Goal: Information Seeking & Learning: Learn about a topic

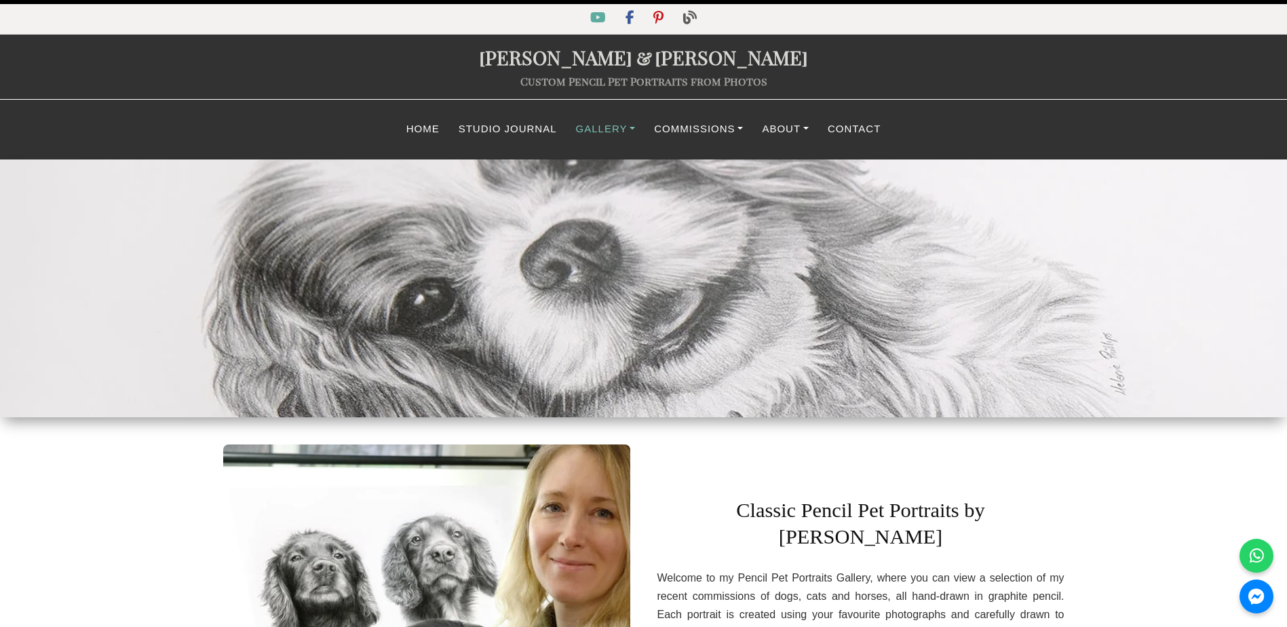
click at [605, 129] on link "Gallery" at bounding box center [605, 129] width 79 height 26
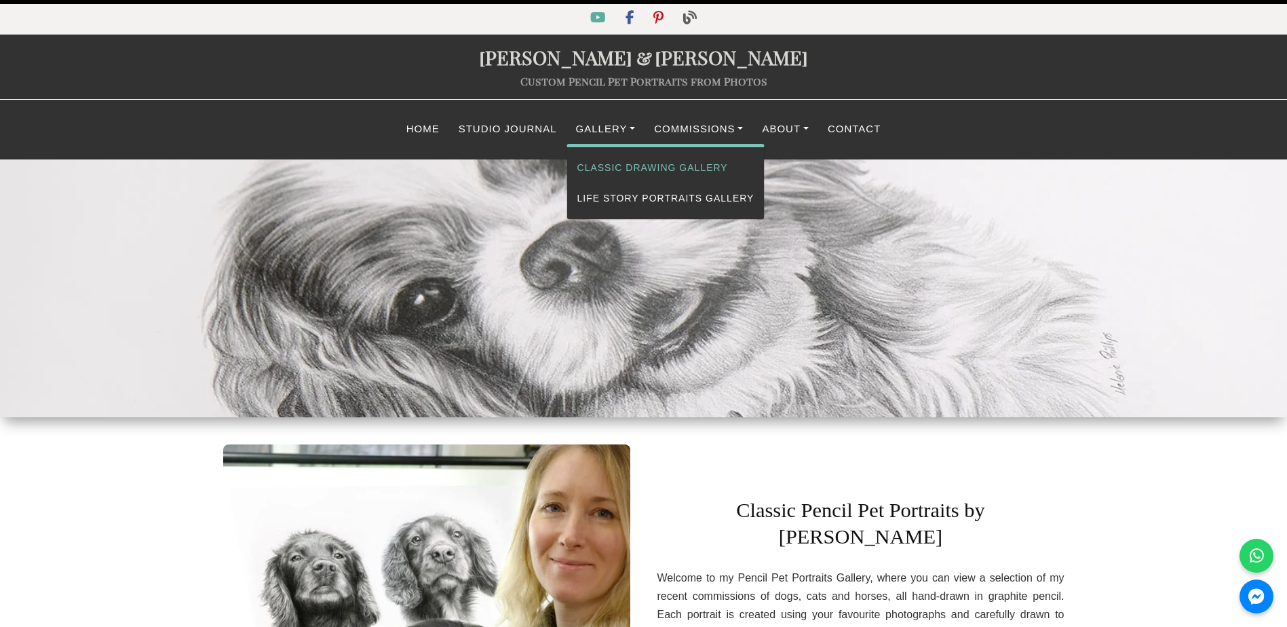
click at [609, 166] on link "Classic Drawing Gallery" at bounding box center [665, 168] width 197 height 31
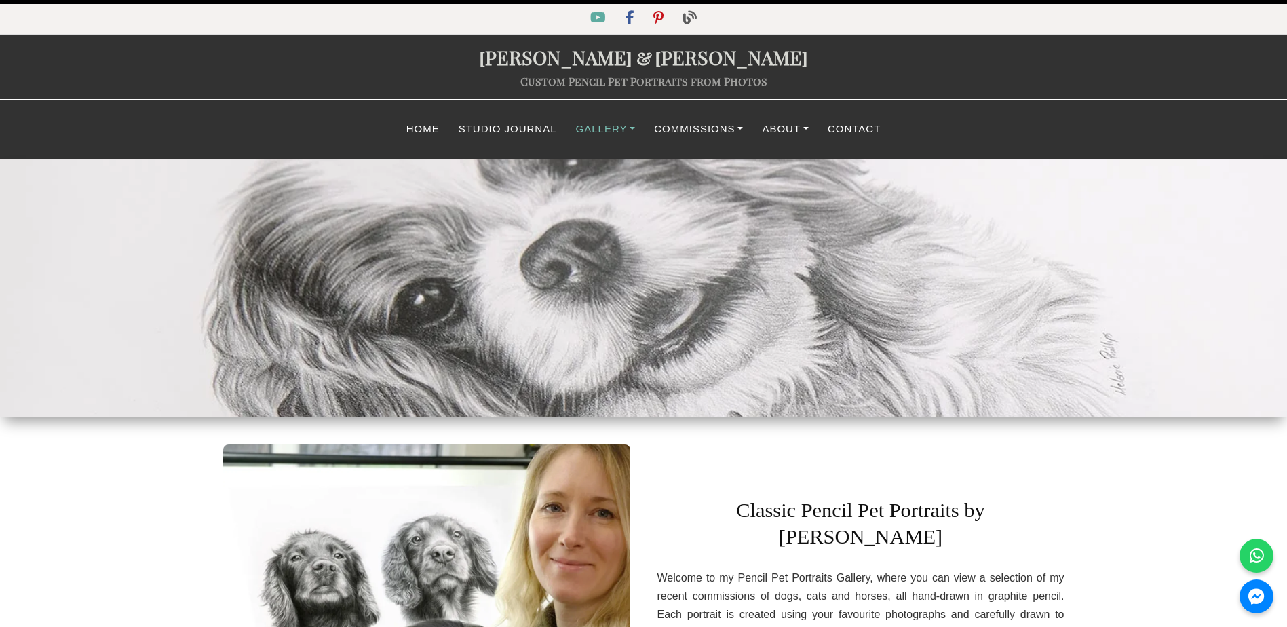
click at [615, 130] on link "Gallery" at bounding box center [605, 129] width 79 height 26
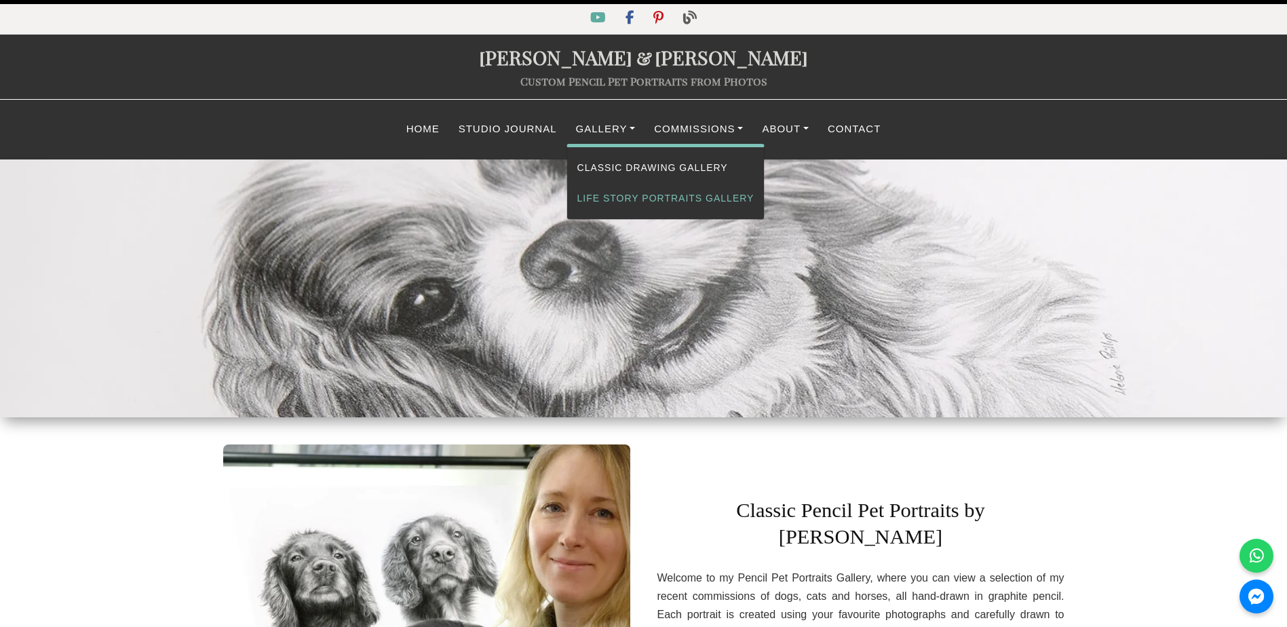
click at [629, 198] on link "Life Story Portraits Gallery" at bounding box center [665, 198] width 197 height 31
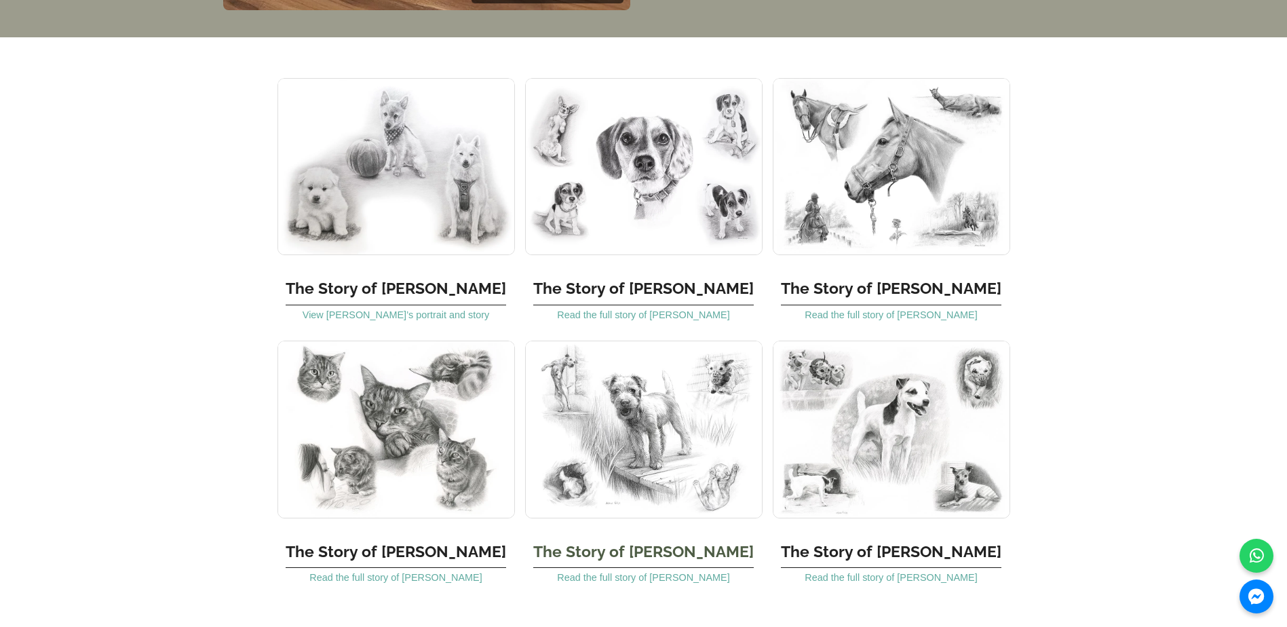
scroll to position [1424, 0]
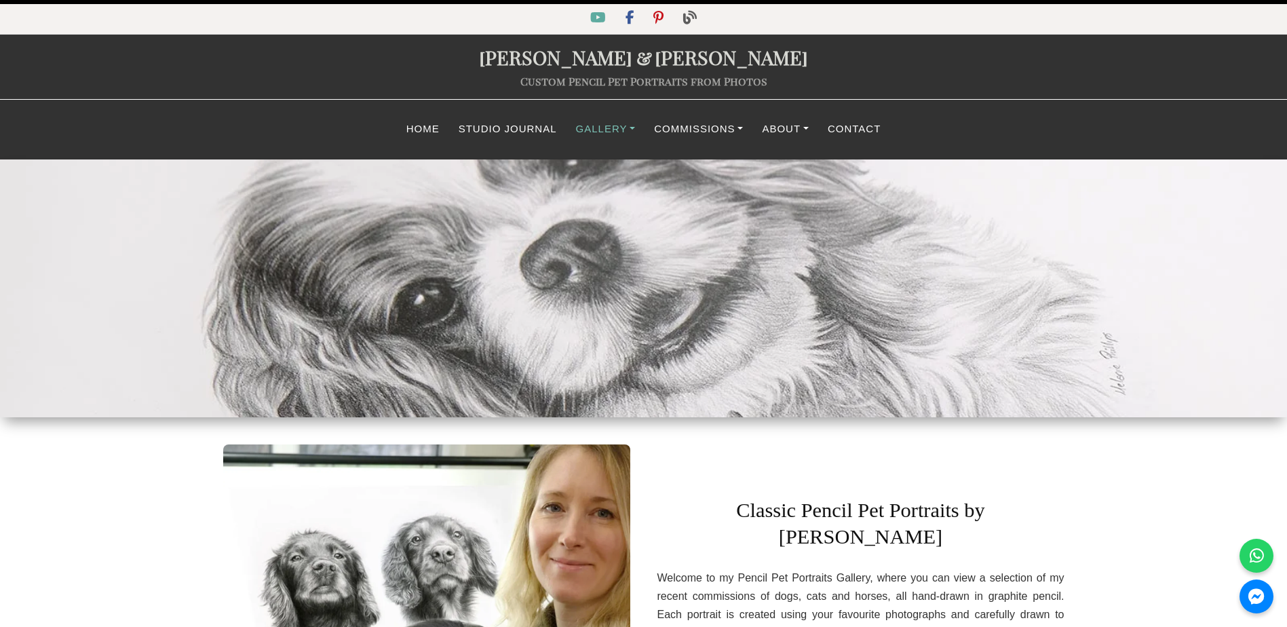
click at [619, 132] on link "Gallery" at bounding box center [605, 129] width 79 height 26
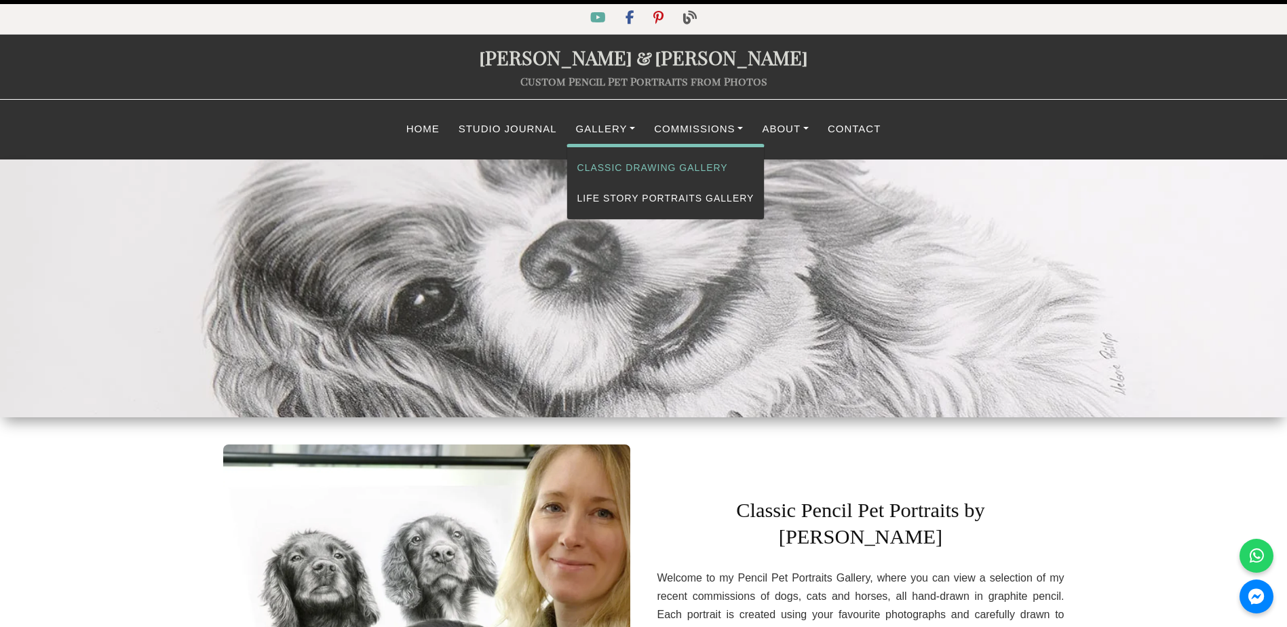
click at [621, 166] on link "Classic Drawing Gallery" at bounding box center [665, 168] width 197 height 31
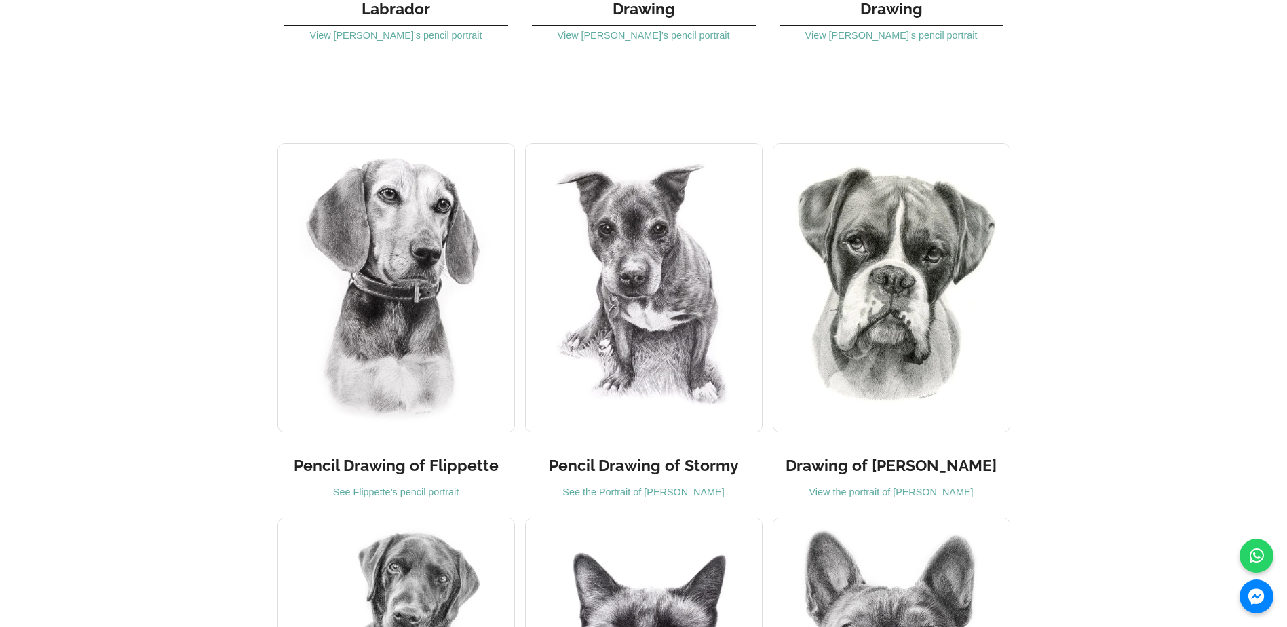
scroll to position [3052, 0]
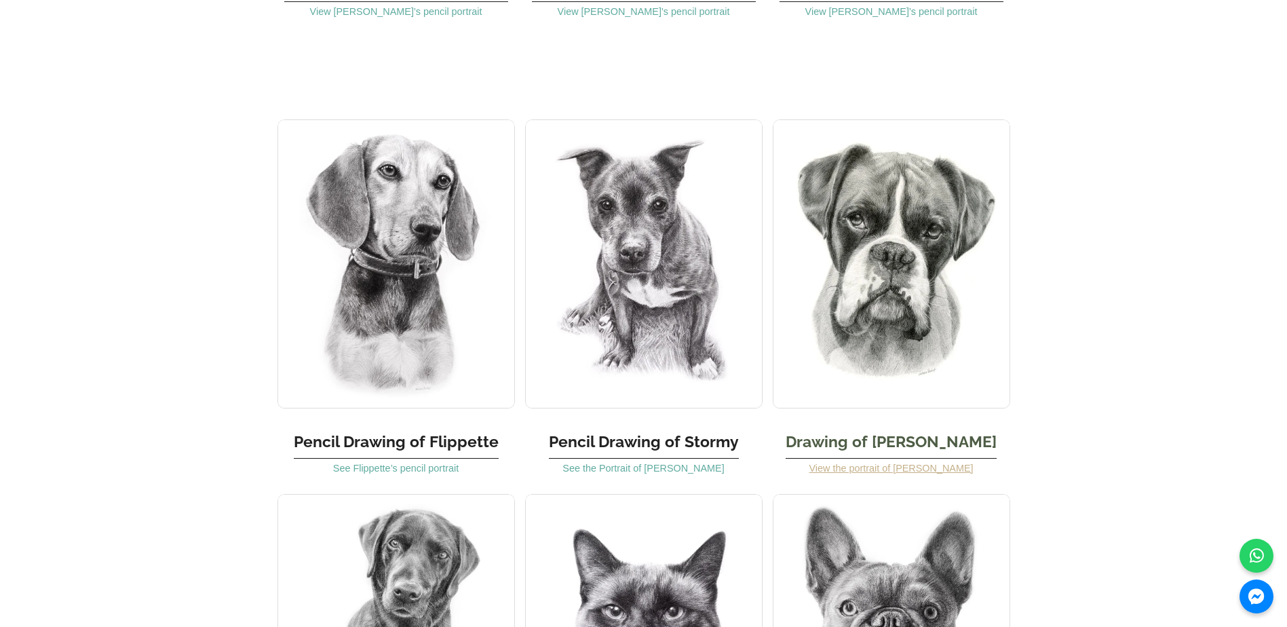
click at [900, 463] on link "View the portrait of [PERSON_NAME]" at bounding box center [891, 468] width 164 height 11
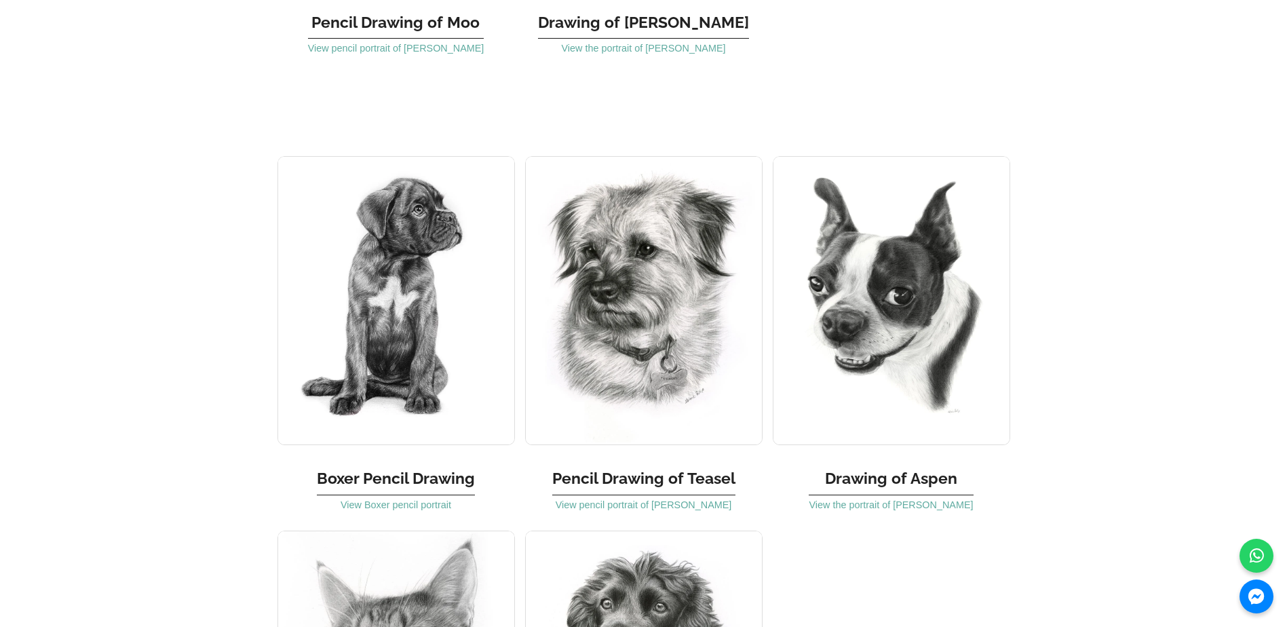
scroll to position [4273, 0]
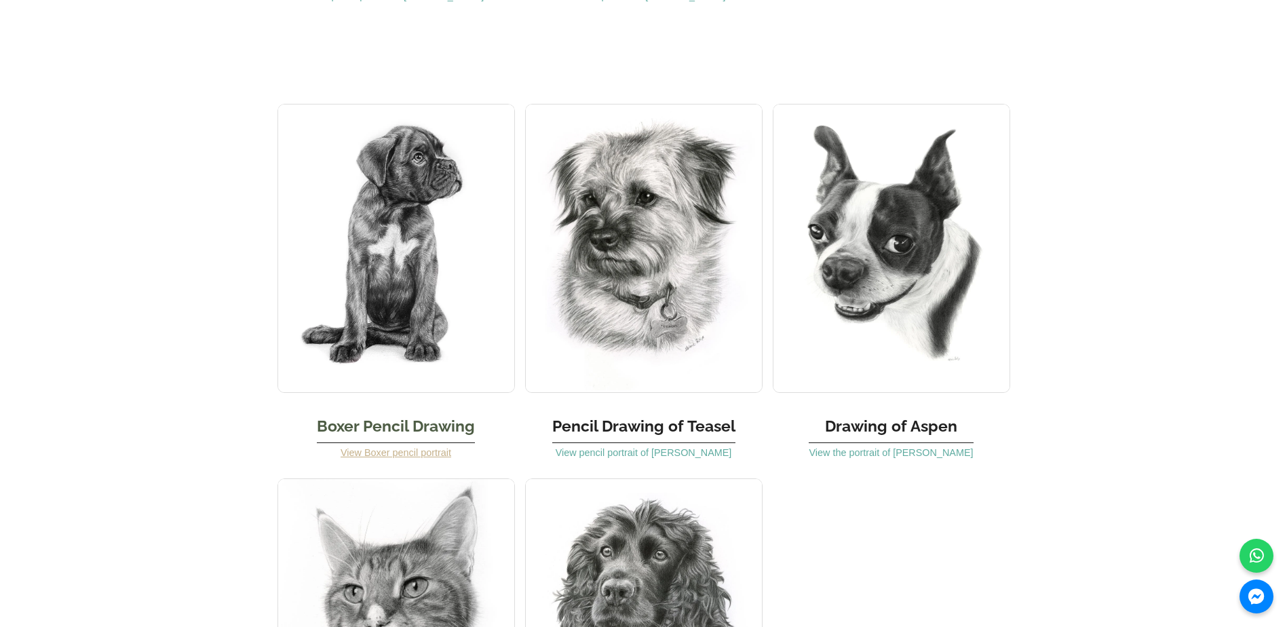
click at [392, 447] on link "View Boxer pencil portrait" at bounding box center [396, 452] width 111 height 11
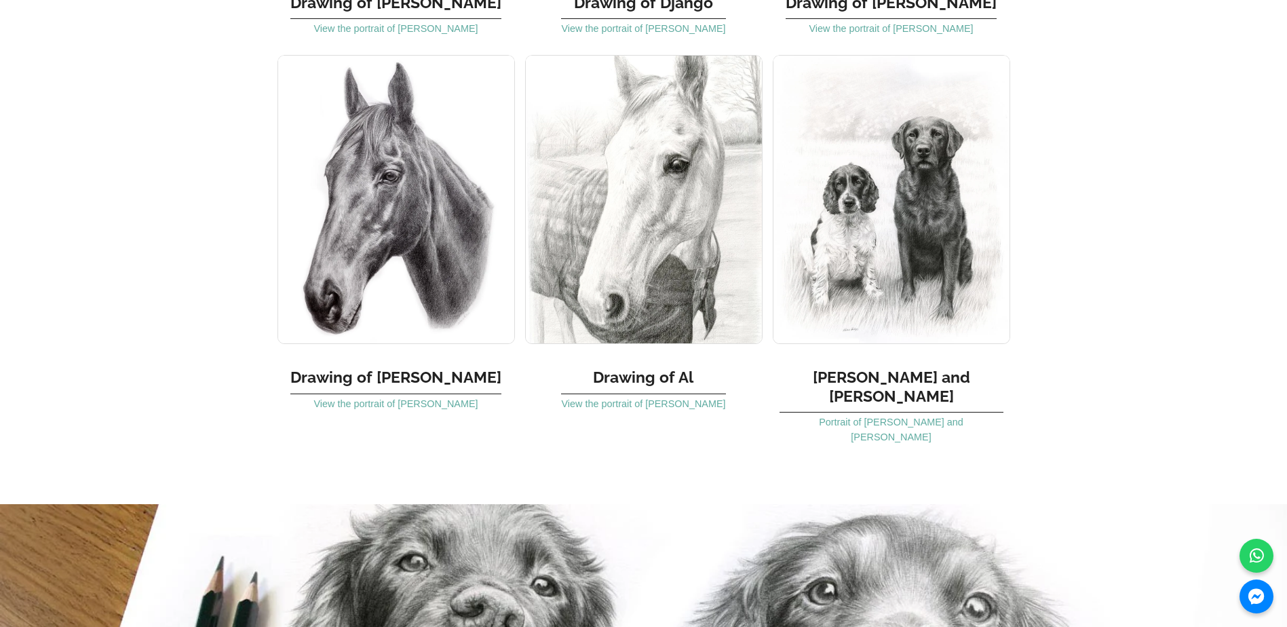
scroll to position [7665, 0]
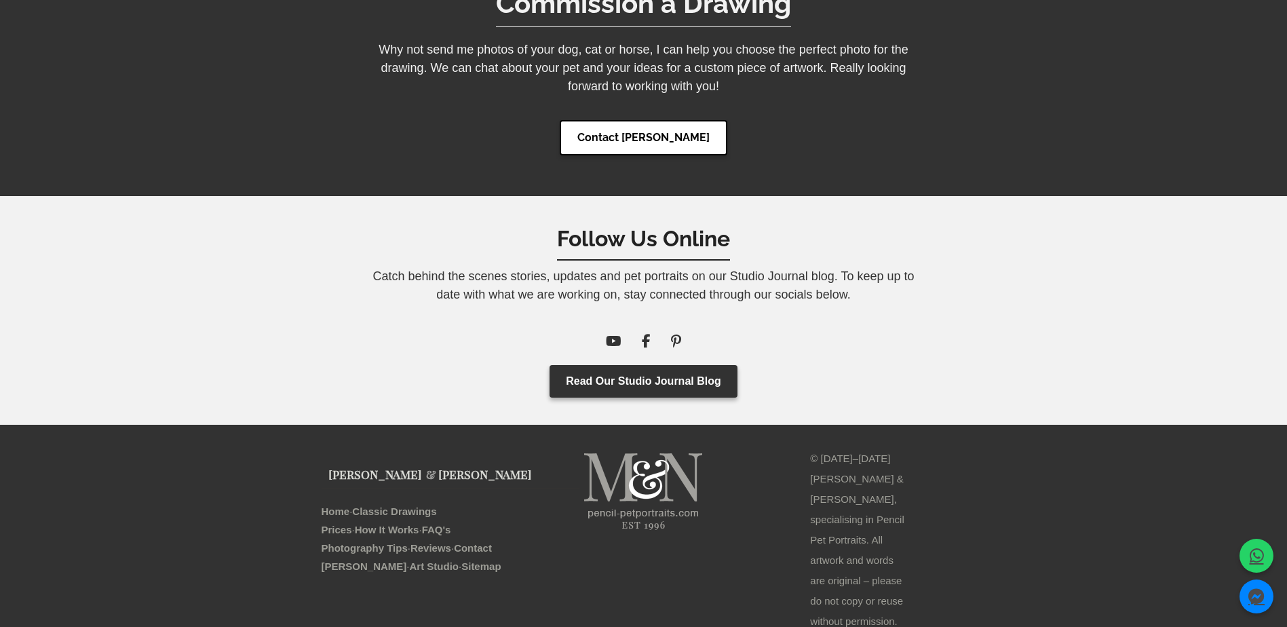
scroll to position [4484, 0]
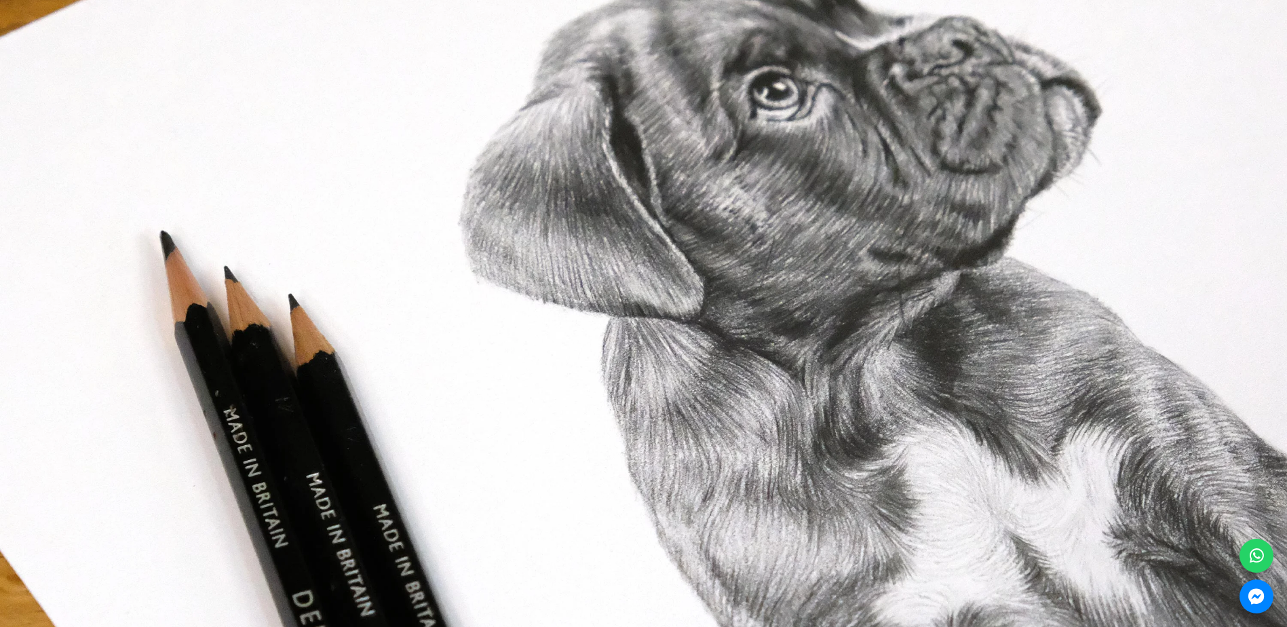
scroll to position [2374, 0]
